Goal: Information Seeking & Learning: Learn about a topic

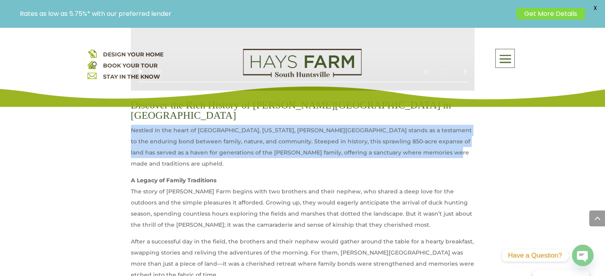
drag, startPoint x: 434, startPoint y: 164, endPoint x: 132, endPoint y: 142, distance: 303.5
click at [132, 142] on p "Nestled in the heart of [GEOGRAPHIC_DATA], [US_STATE], [PERSON_NAME][GEOGRAPHIC…" at bounding box center [303, 150] width 344 height 50
copy p "Nestled in the heart of [GEOGRAPHIC_DATA], [US_STATE], [PERSON_NAME][GEOGRAPHIC…"
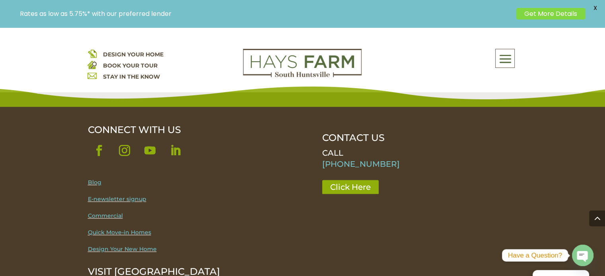
scroll to position [1034, 0]
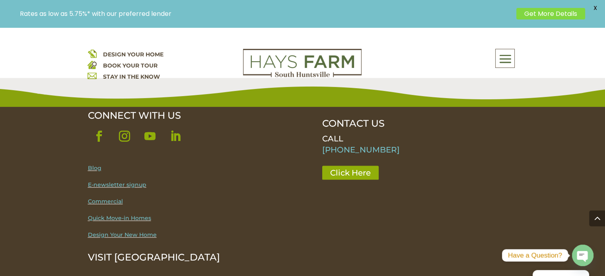
click at [508, 63] on span at bounding box center [505, 59] width 19 height 18
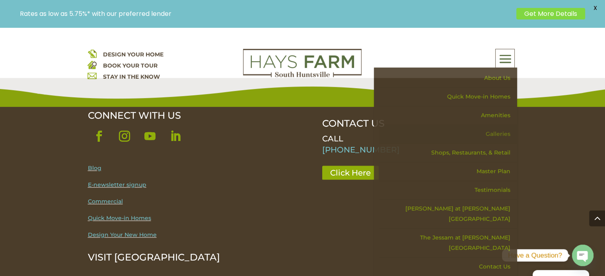
click at [493, 132] on link "Galleries" at bounding box center [448, 134] width 138 height 19
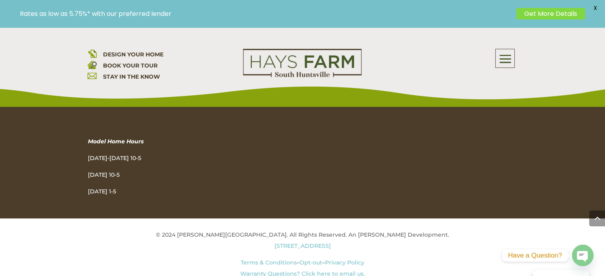
scroll to position [859, 0]
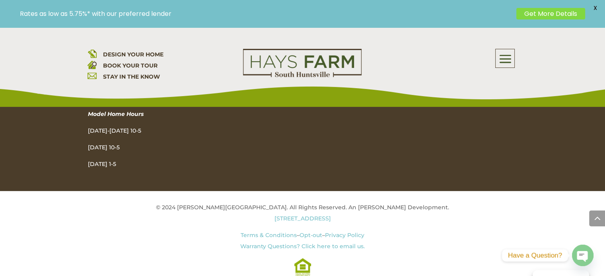
click at [503, 62] on span at bounding box center [505, 59] width 19 height 18
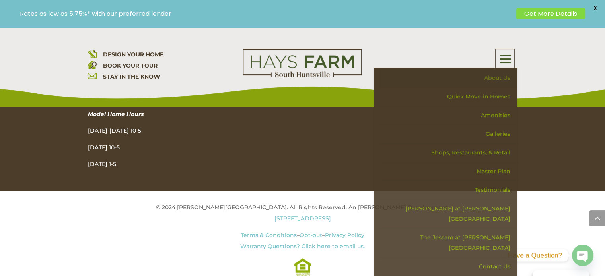
click at [506, 79] on link "About Us" at bounding box center [448, 78] width 138 height 19
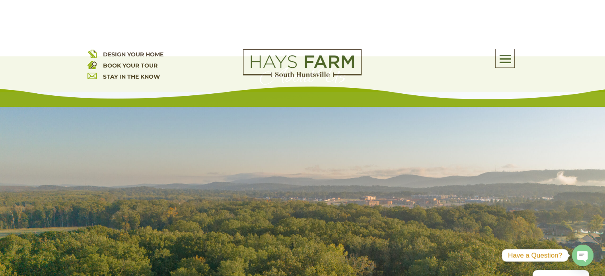
scroll to position [80, 0]
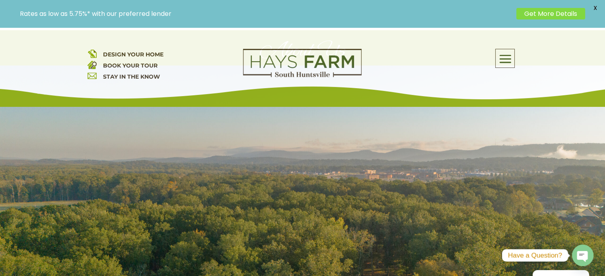
drag, startPoint x: 318, startPoint y: 183, endPoint x: 553, endPoint y: 81, distance: 256.5
click at [553, 81] on div "DESIGN YOUR HOME BOOK YOUR TOUR STAY IN THE KNOW About Us Quick Move-in Homes A…" at bounding box center [302, 67] width 605 height 80
click at [509, 64] on span at bounding box center [505, 59] width 19 height 18
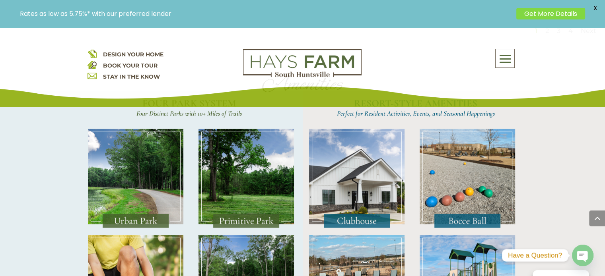
scroll to position [1631, 0]
click at [144, 161] on img at bounding box center [135, 179] width 95 height 99
click at [144, 187] on img at bounding box center [135, 179] width 95 height 99
click at [148, 153] on img at bounding box center [135, 179] width 95 height 99
click at [148, 154] on img at bounding box center [135, 179] width 95 height 99
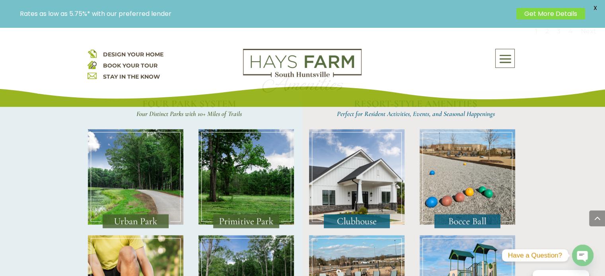
click at [148, 154] on img at bounding box center [135, 179] width 95 height 99
click at [504, 64] on span at bounding box center [505, 59] width 19 height 18
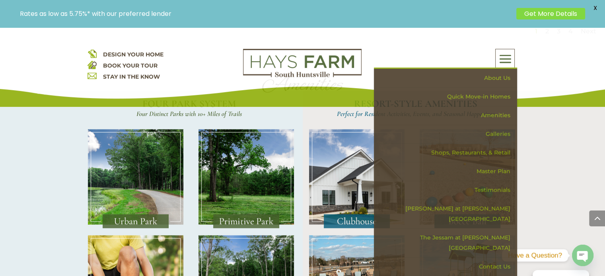
click at [555, 146] on div "FOUR PARK SYSTEM Four Distinct Parks with 10+ Miles of Trails RESORT-STYLE AMEN…" at bounding box center [302, 218] width 605 height 255
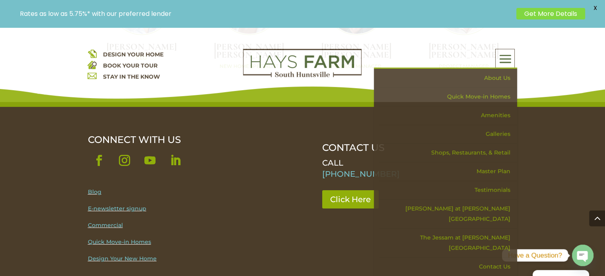
scroll to position [2545, 0]
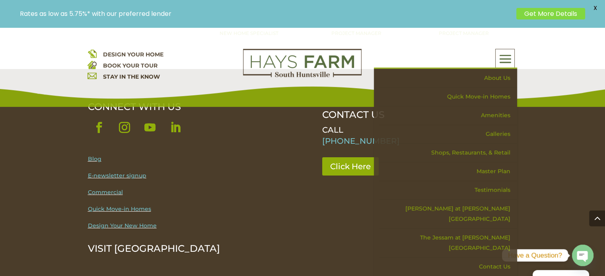
click at [94, 156] on link "Blog" at bounding box center [95, 159] width 14 height 7
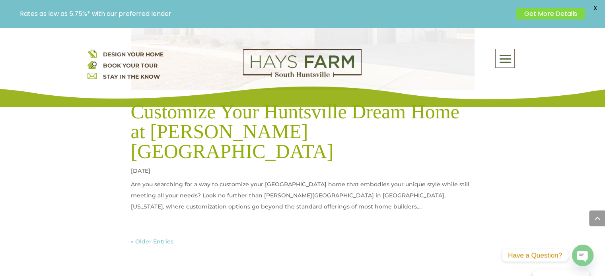
scroll to position [3540, 0]
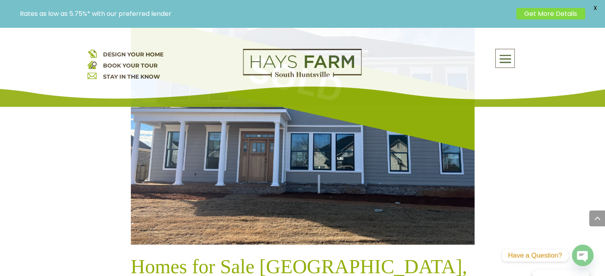
scroll to position [3081, 0]
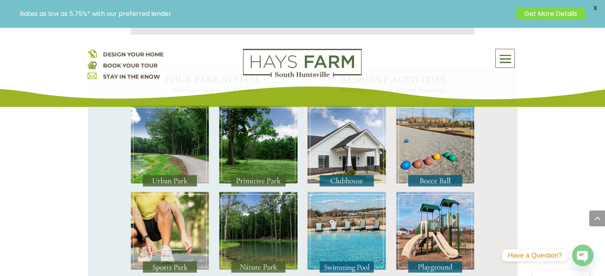
scroll to position [636, 0]
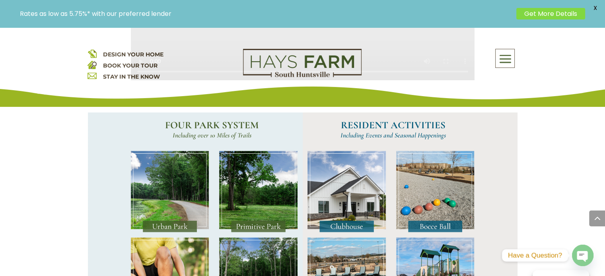
click at [162, 218] on img at bounding box center [170, 192] width 78 height 82
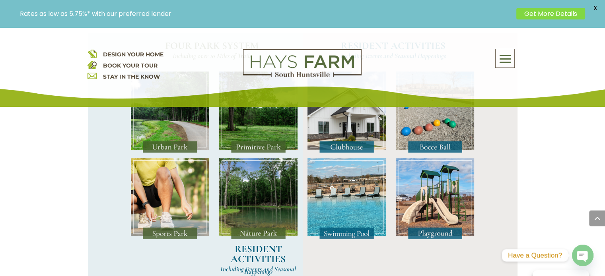
scroll to position [676, 0]
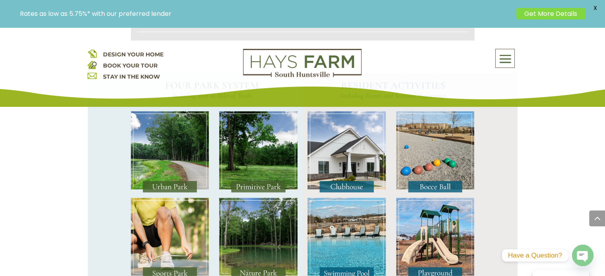
click at [89, 202] on div "FOUR PARK SYSTEM Including over 10 Miles of Trails RESIDENT ACTIVITIES Includin…" at bounding box center [303, 200] width 430 height 255
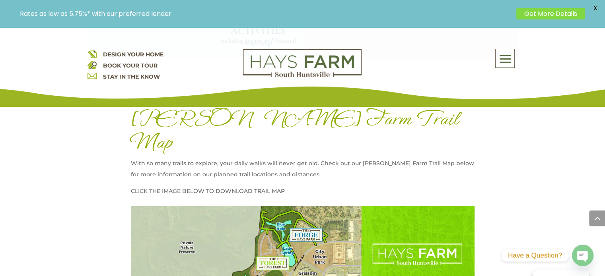
scroll to position [795, 0]
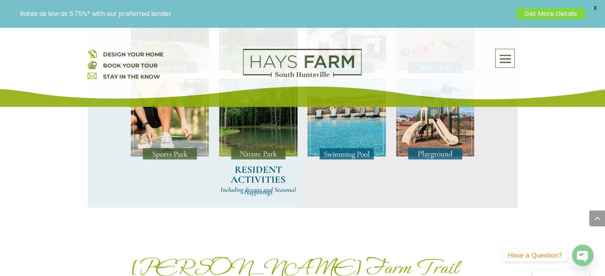
click at [506, 61] on span at bounding box center [505, 59] width 19 height 18
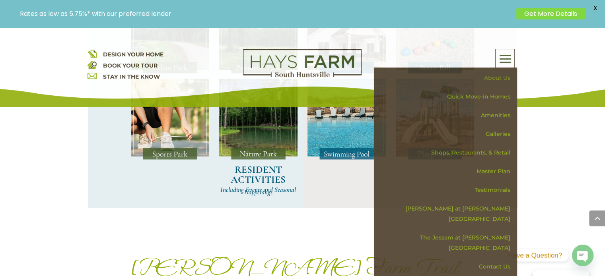
click at [492, 76] on link "About Us" at bounding box center [448, 78] width 138 height 19
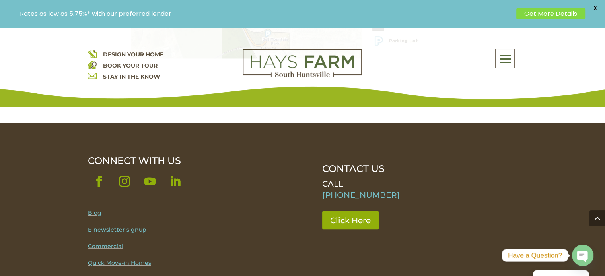
scroll to position [1392, 0]
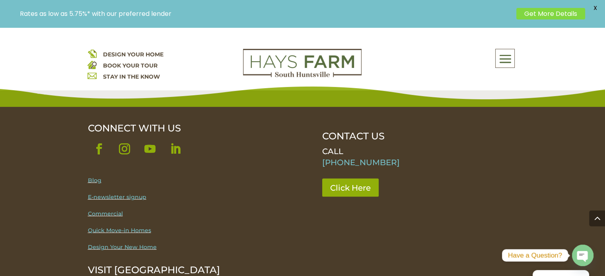
click at [91, 177] on link "Blog" at bounding box center [95, 180] width 14 height 7
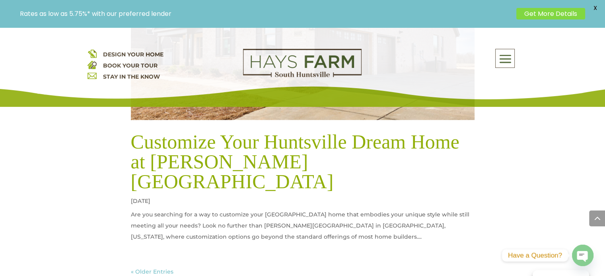
scroll to position [3540, 0]
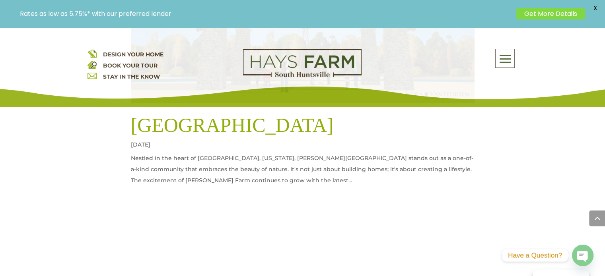
scroll to position [1400, 0]
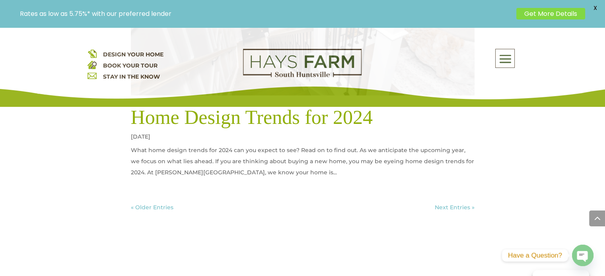
scroll to position [3866, 0]
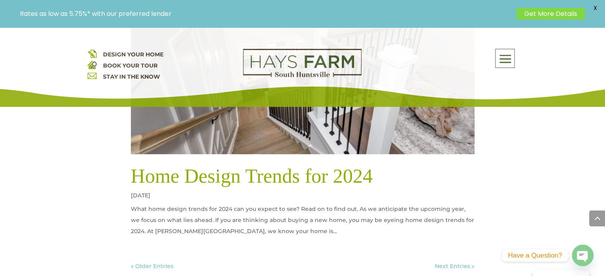
click at [149, 261] on div "« Older Entries" at bounding box center [152, 266] width 43 height 11
click at [466, 263] on link "Next Entries »" at bounding box center [455, 266] width 40 height 7
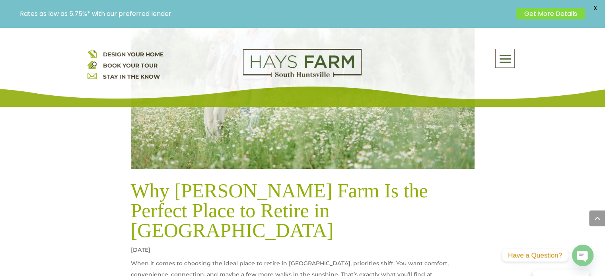
scroll to position [456, 0]
click at [287, 183] on link "Why [PERSON_NAME] Farm Is the Perfect Place to Retire in [GEOGRAPHIC_DATA]" at bounding box center [279, 211] width 297 height 62
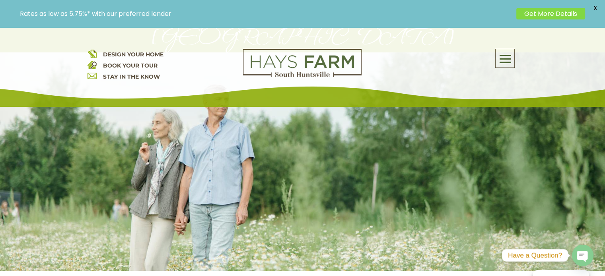
scroll to position [119, 0]
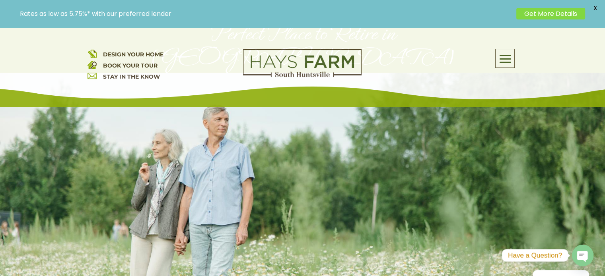
click at [507, 58] on span at bounding box center [505, 59] width 19 height 18
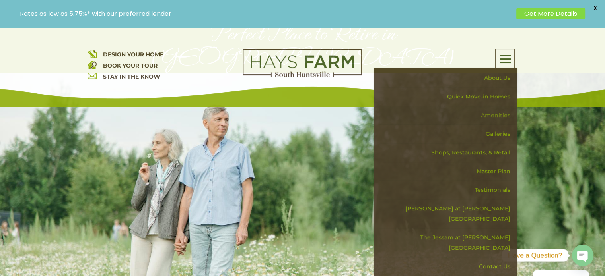
click at [492, 113] on link "Amenities" at bounding box center [448, 115] width 138 height 19
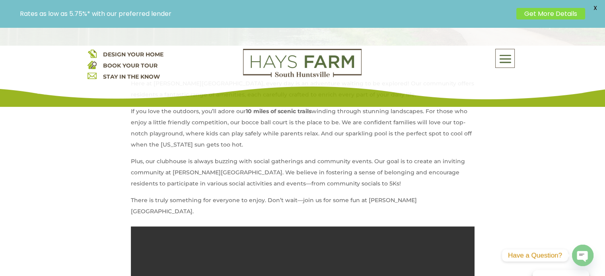
scroll to position [278, 0]
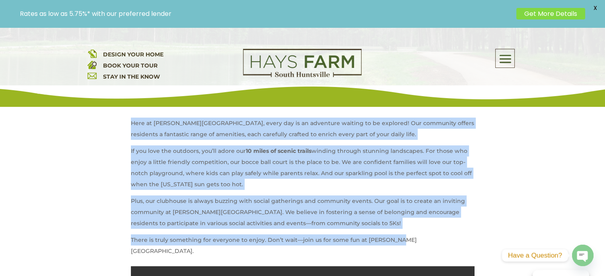
drag, startPoint x: 393, startPoint y: 239, endPoint x: 132, endPoint y: 125, distance: 285.2
click at [132, 125] on div "Here at [PERSON_NAME][GEOGRAPHIC_DATA], every day is an adventure waiting to be…" at bounding box center [303, 187] width 344 height 139
copy div "Here at [PERSON_NAME][GEOGRAPHIC_DATA], every day is an adventure waiting to be…"
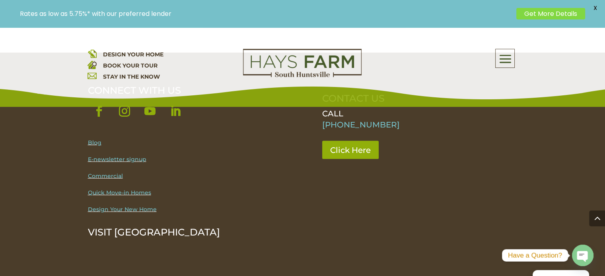
scroll to position [1432, 0]
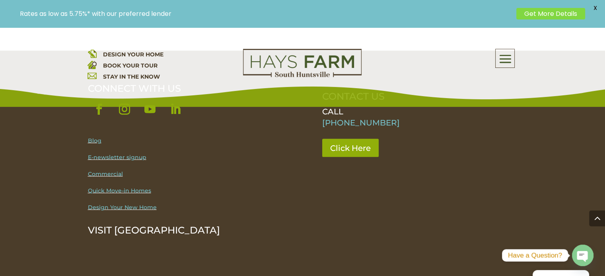
click at [506, 62] on span at bounding box center [505, 59] width 19 height 18
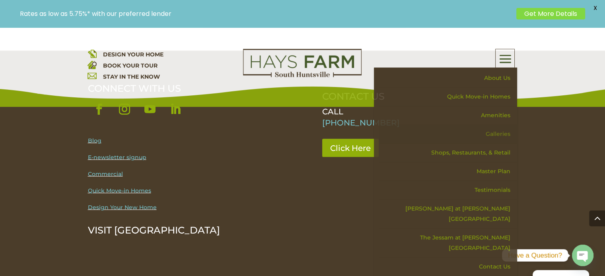
click at [497, 132] on link "Galleries" at bounding box center [448, 134] width 138 height 19
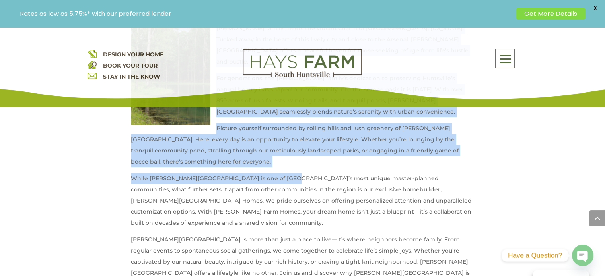
scroll to position [398, 0]
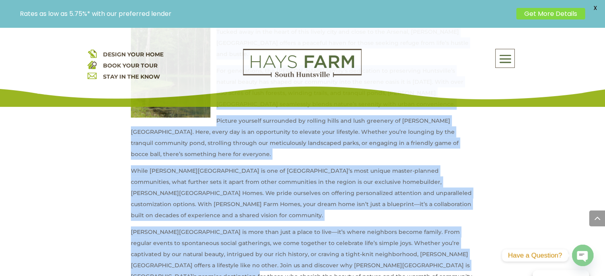
drag, startPoint x: 218, startPoint y: 128, endPoint x: 258, endPoint y: 246, distance: 124.0
click at [258, 246] on div "Welcome to Hays Farm, where the legacy of the Hays family meets the vibrant cha…" at bounding box center [303, 257] width 344 height 519
copy div "Welcome to Hays Farm, where the legacy of the Hays family meets the vibrant cha…"
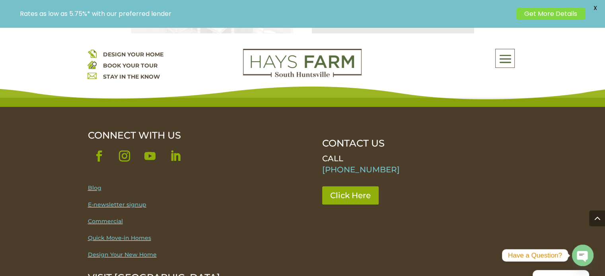
scroll to position [597, 0]
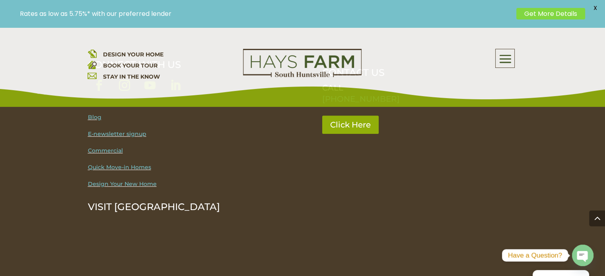
click at [499, 58] on span at bounding box center [505, 59] width 19 height 18
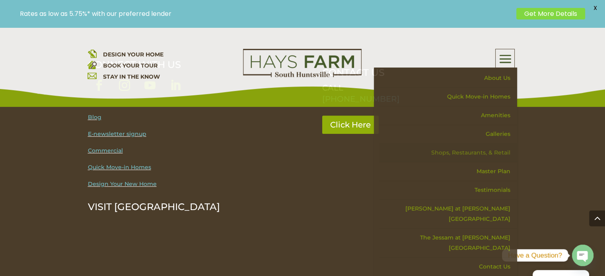
click at [490, 152] on link "Shops, Restaurants, & Retail" at bounding box center [448, 153] width 138 height 19
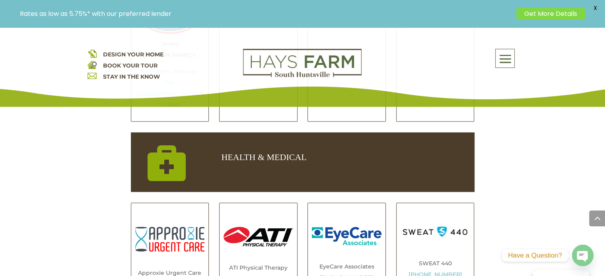
scroll to position [1193, 0]
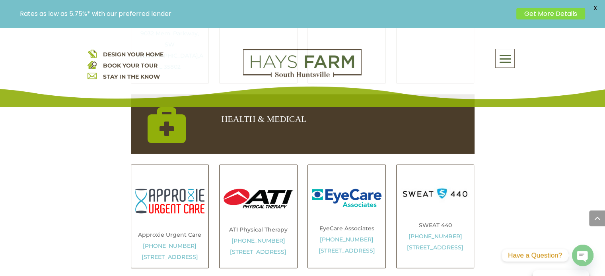
click at [500, 60] on span at bounding box center [505, 59] width 19 height 18
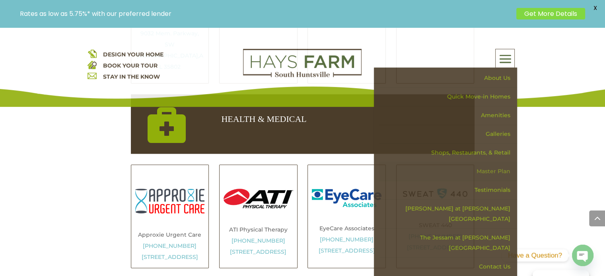
click at [487, 170] on link "Master Plan" at bounding box center [448, 171] width 138 height 19
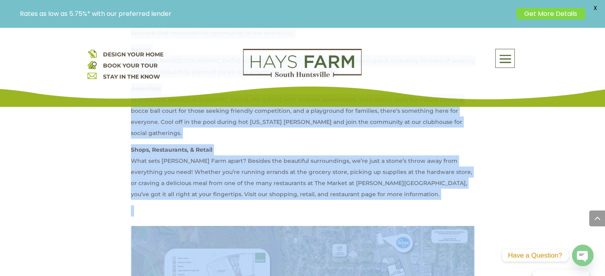
scroll to position [517, 0]
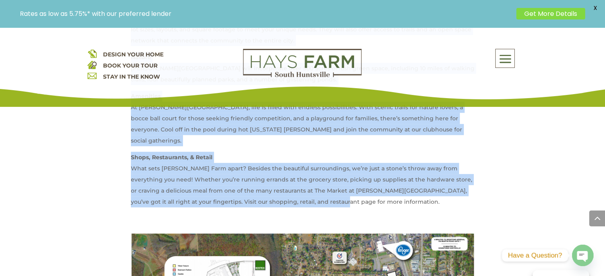
drag, startPoint x: 130, startPoint y: 123, endPoint x: 316, endPoint y: 191, distance: 198.0
copy div "For generations, the Hays family has been an integral part of Huntsville, Alaba…"
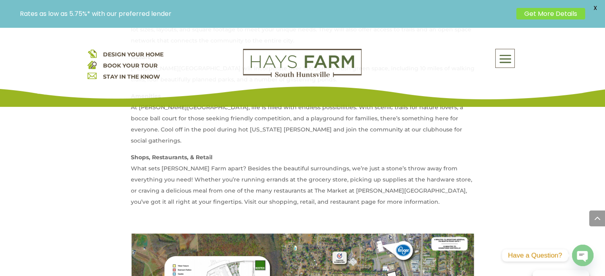
click at [505, 60] on span at bounding box center [505, 59] width 19 height 18
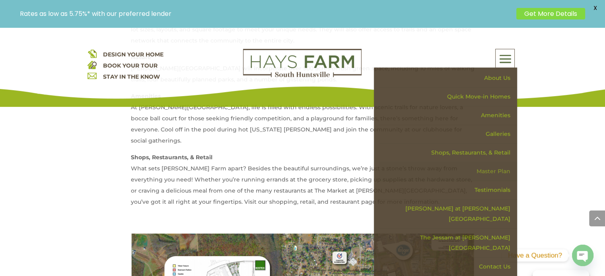
click at [493, 171] on link "Master Plan" at bounding box center [448, 171] width 138 height 19
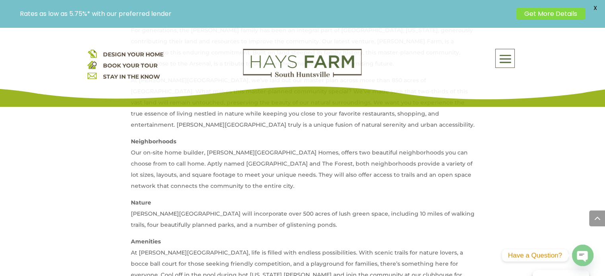
scroll to position [398, 0]
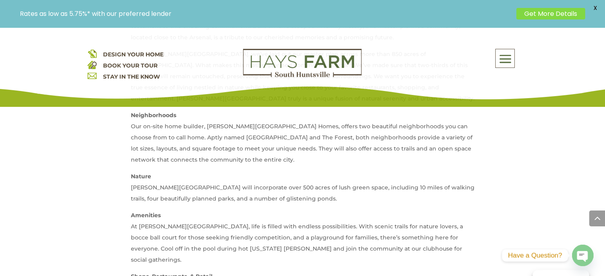
click at [502, 57] on span at bounding box center [505, 59] width 19 height 18
